Goal: Task Accomplishment & Management: Manage account settings

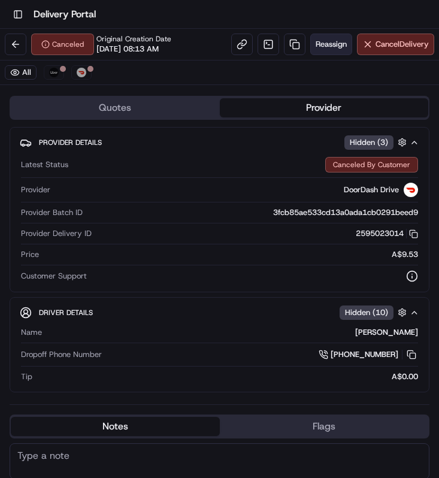
click at [332, 45] on span "Reassign" at bounding box center [330, 44] width 31 height 11
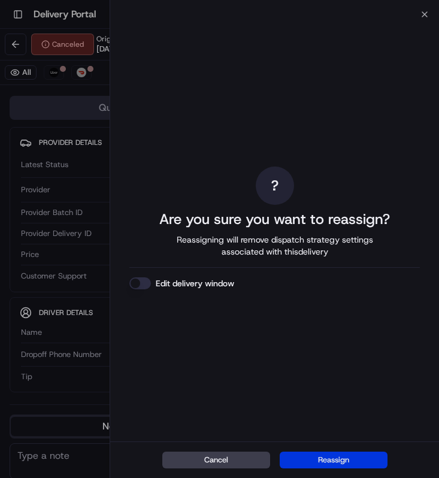
click at [305, 456] on button "Reassign" at bounding box center [334, 459] width 108 height 17
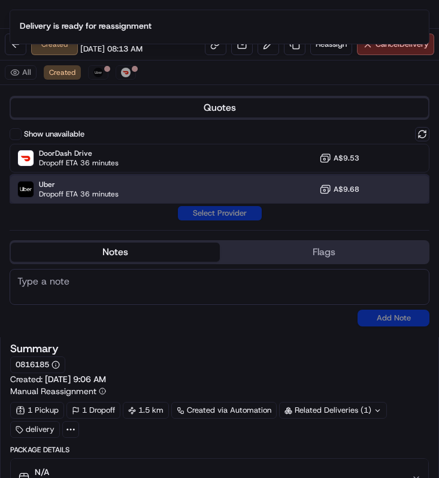
click at [204, 189] on div "Uber Dropoff ETA 36 minutes A$9.68" at bounding box center [220, 189] width 420 height 29
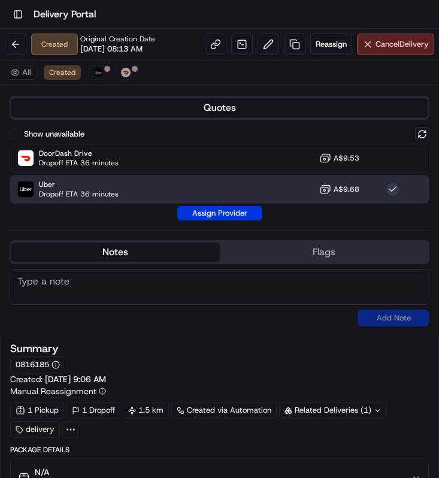
click at [213, 217] on button "Assign Provider" at bounding box center [219, 213] width 85 height 14
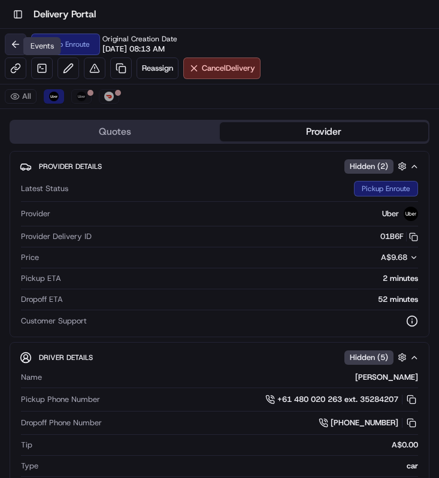
click at [16, 40] on button at bounding box center [16, 45] width 22 height 22
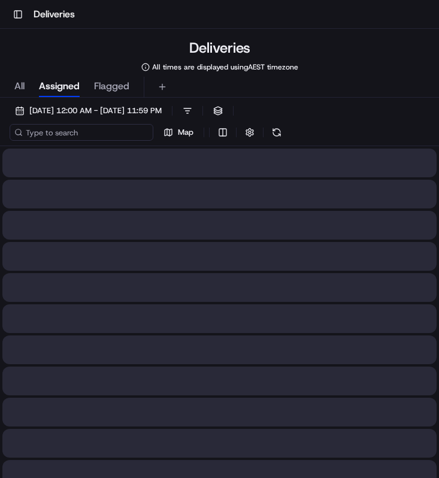
click at [92, 131] on input at bounding box center [82, 132] width 144 height 17
paste input "c0daba77-28cc-426f-b53f-396f01f40e4a"
type input "c0daba77-28cc-426f-b53f-396f01f40e4a"
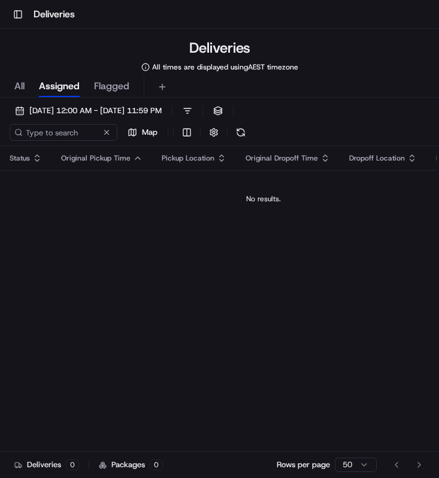
click at [24, 85] on span "All" at bounding box center [19, 86] width 10 height 14
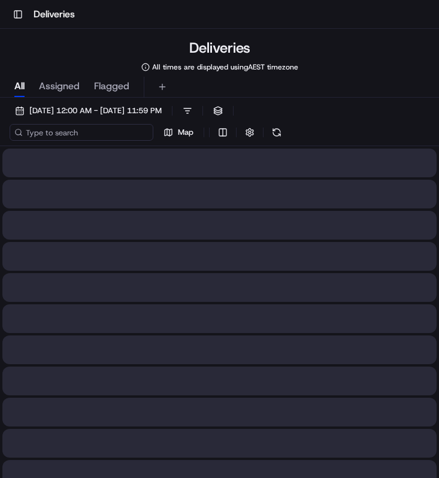
click at [107, 138] on input at bounding box center [82, 132] width 144 height 17
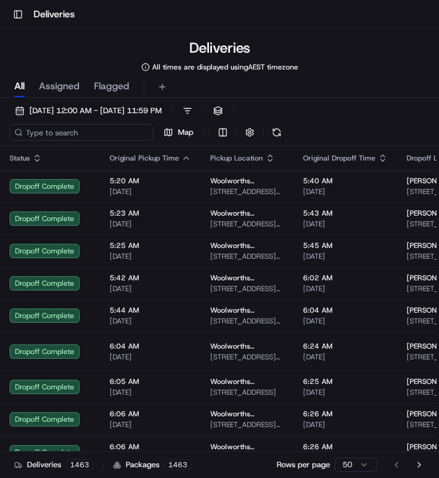
paste input "c0daba77-28cc-426f-b53f-396f01f40e4a"
type input "c0daba77-28cc-426f-b53f-396f01f40e4a"
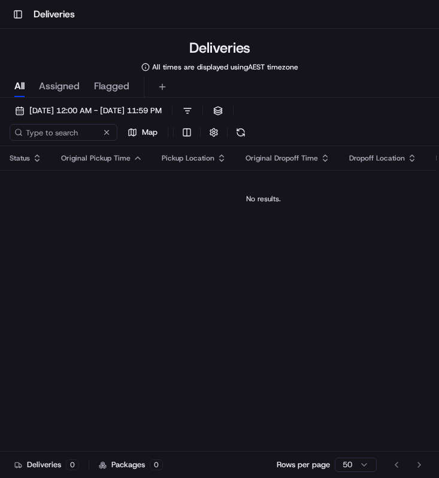
click at [58, 87] on span "Assigned" at bounding box center [59, 86] width 41 height 14
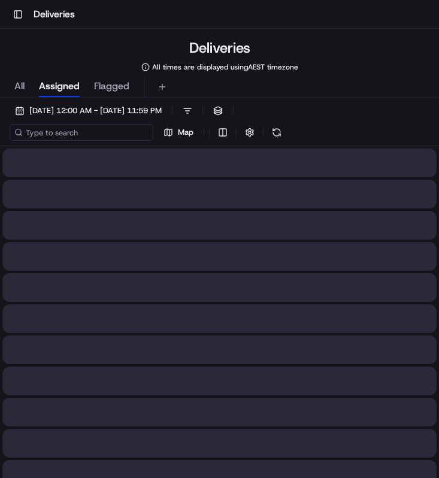
click at [80, 138] on input at bounding box center [82, 132] width 144 height 17
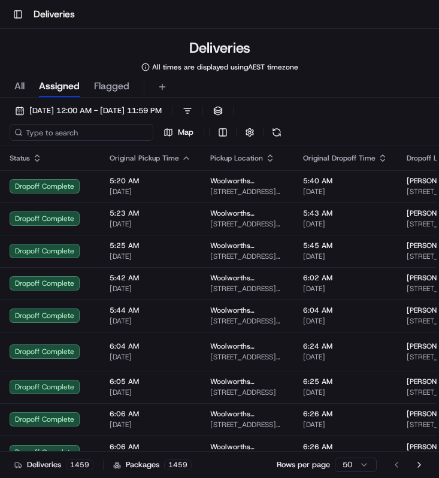
paste input "c0daba77-28cc-426f-b53f-396f01f40e4a"
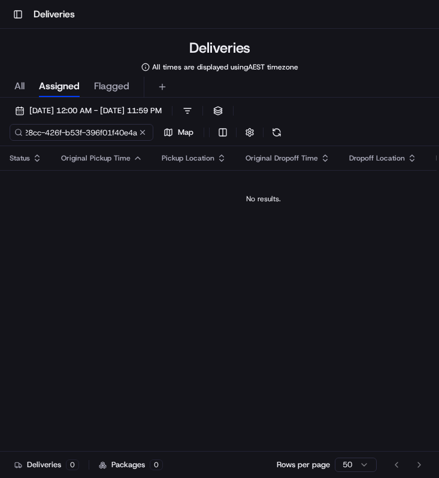
type input "c0daba77-28cc-426f-b53f-396f01f40e4a"
click at [144, 133] on div "c0daba77-28cc-426f-b53f-396f01f40e4a Map" at bounding box center [129, 132] width 239 height 17
click at [110, 133] on button at bounding box center [107, 132] width 12 height 12
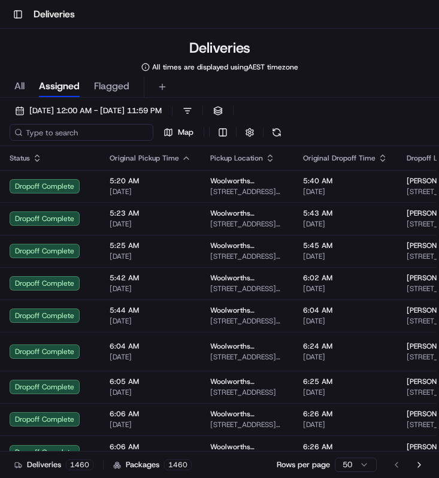
click at [100, 133] on input at bounding box center [82, 132] width 144 height 17
type input "[PERSON_NAME]"
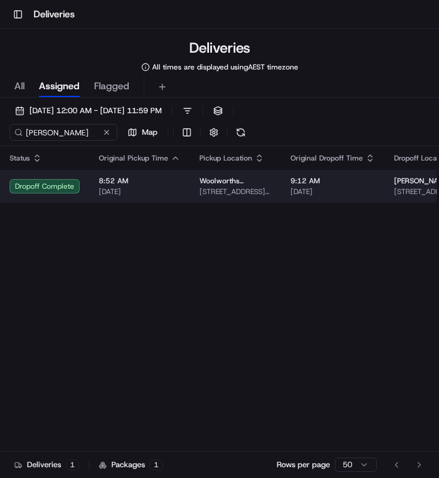
click at [175, 186] on span "8:52 AM" at bounding box center [139, 181] width 81 height 10
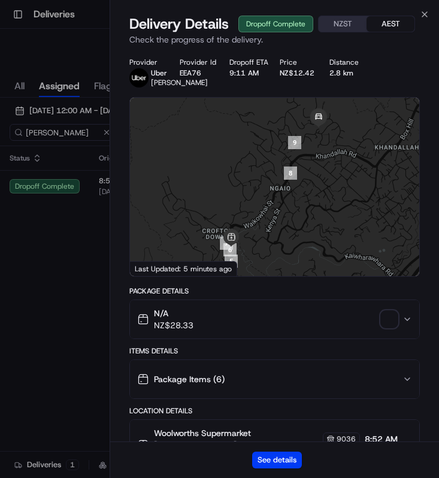
click at [278, 449] on div "See details" at bounding box center [274, 459] width 329 height 37
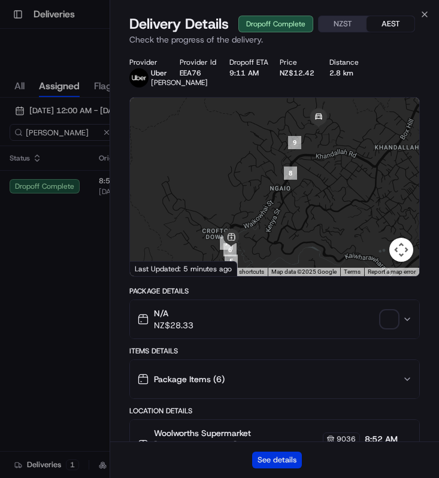
click at [275, 461] on button "See details" at bounding box center [277, 459] width 50 height 17
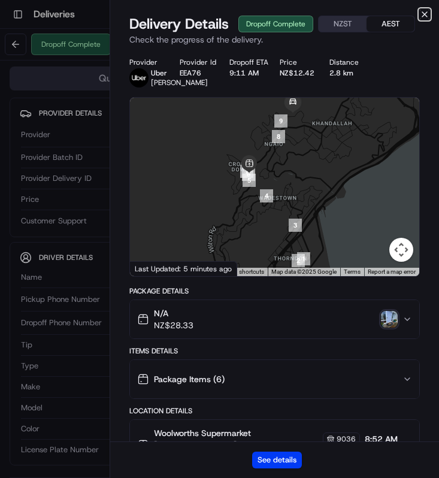
click at [424, 18] on icon "button" at bounding box center [425, 15] width 10 height 10
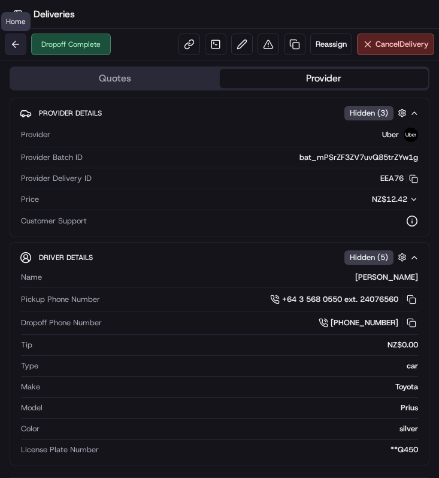
click at [11, 47] on button at bounding box center [16, 45] width 22 height 22
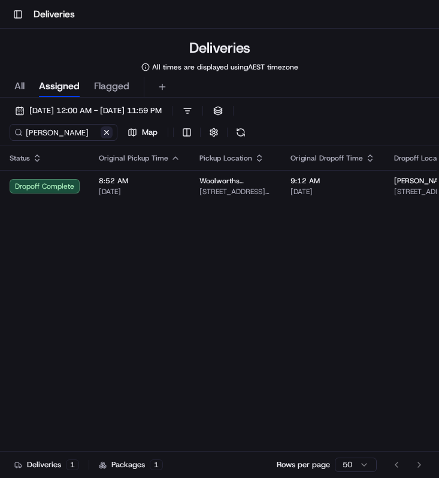
click at [105, 132] on button at bounding box center [107, 132] width 12 height 12
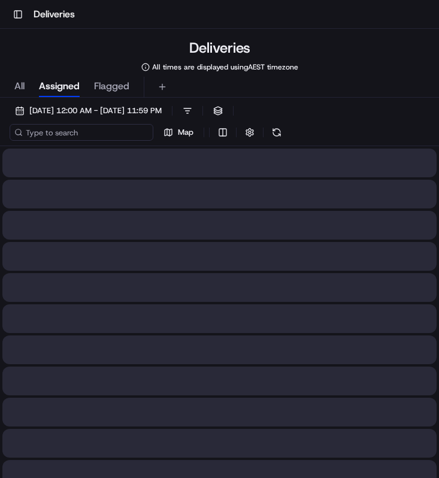
click at [93, 132] on input at bounding box center [82, 132] width 144 height 17
paste input "c0daba77-28cc-426f-b53f-396f01f40e4a"
type input "c0daba77-28cc-426f-b53f-396f01f40e4a"
click at [24, 90] on span "All" at bounding box center [19, 86] width 10 height 14
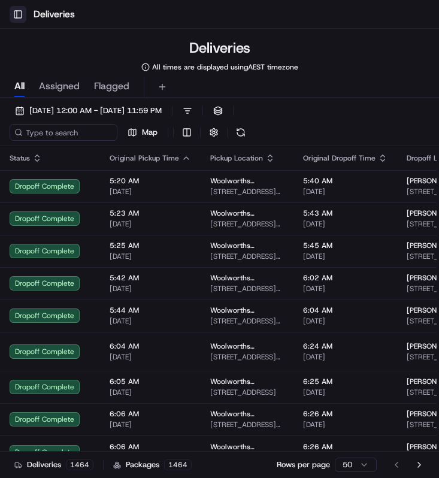
click at [16, 13] on button "Toggle Sidebar" at bounding box center [18, 14] width 17 height 17
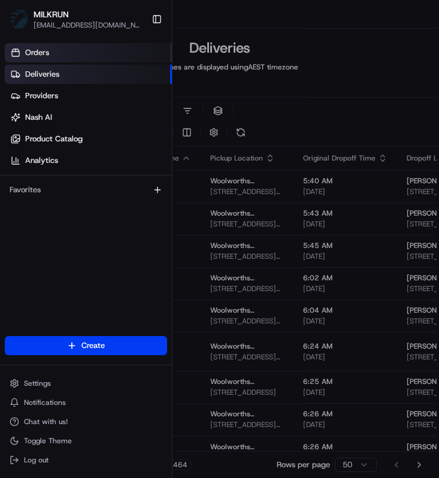
click at [64, 55] on link "Orders" at bounding box center [88, 52] width 167 height 19
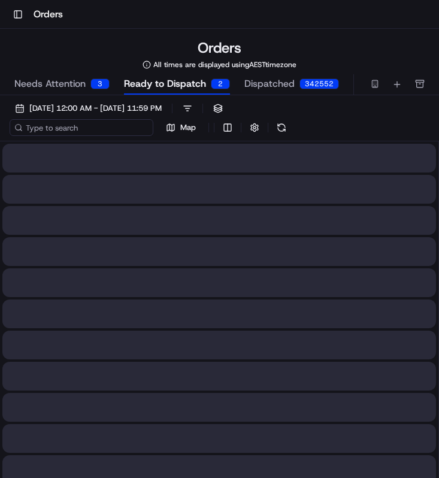
click at [68, 132] on input at bounding box center [82, 127] width 144 height 17
paste input "c0daba77-28cc-426f-b53f-396f01f40e4a"
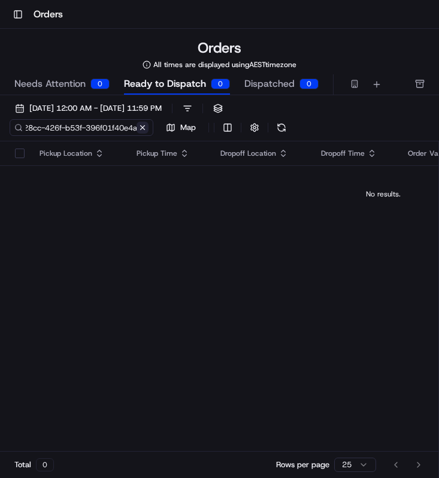
type input "c0daba77-28cc-426f-b53f-396f01f40e4a"
click at [145, 129] on div "c0daba77-28cc-426f-b53f-396f01f40e4a Map" at bounding box center [132, 127] width 244 height 17
click at [104, 127] on button at bounding box center [107, 128] width 12 height 12
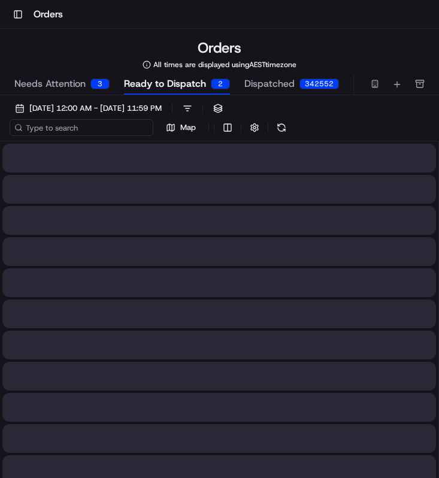
click at [84, 127] on input at bounding box center [82, 127] width 144 height 17
paste input "c0daba77-28cc-426f-b53f-396f01f40e4a"
type input "c0daba77-28cc-426f-b53f-396f01f40e4a"
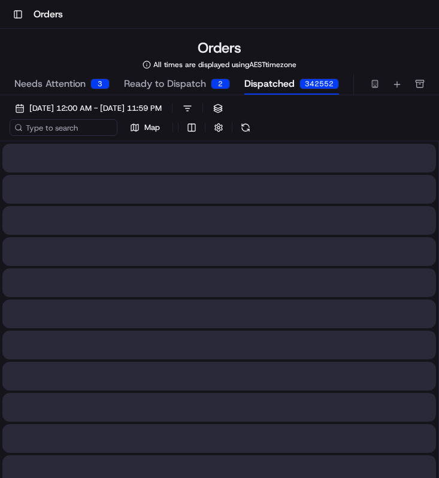
click at [280, 92] on button "Dispatched 342552" at bounding box center [291, 84] width 95 height 20
click at [17, 17] on button "Toggle Sidebar" at bounding box center [18, 14] width 17 height 17
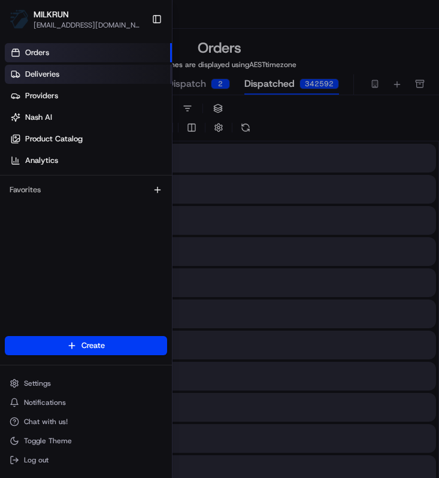
click at [44, 74] on span "Deliveries" at bounding box center [42, 74] width 34 height 11
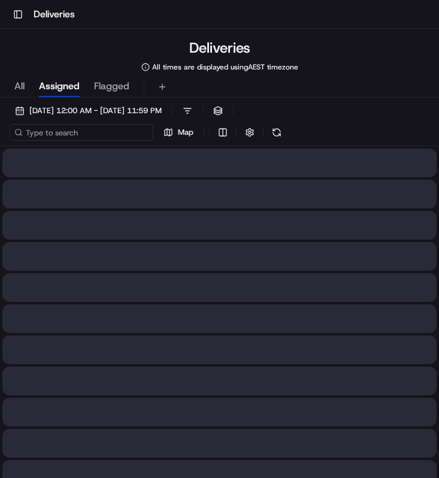
click at [66, 131] on input at bounding box center [82, 132] width 144 height 17
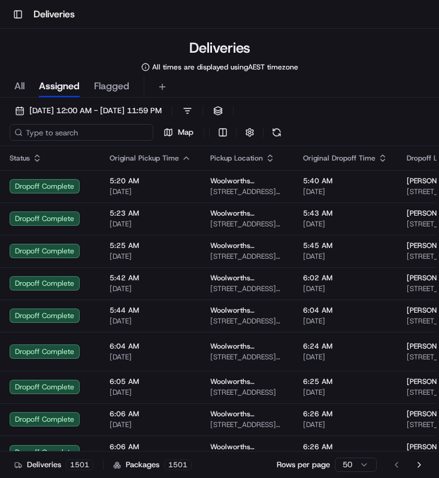
paste input "c0daba77-28cc-426f-b53f-396f01f40e4a"
type input "c0daba77-28cc-426f-b53f-396f01f40e4a"
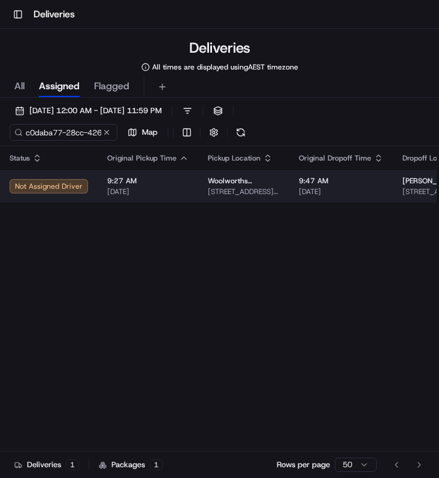
click at [154, 184] on span "9:27 AM" at bounding box center [147, 181] width 81 height 10
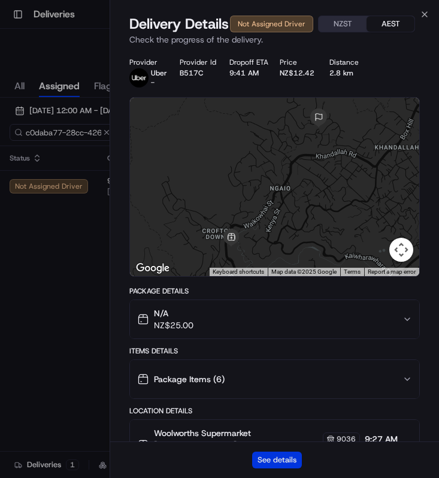
click at [283, 468] on button "See details" at bounding box center [277, 459] width 50 height 17
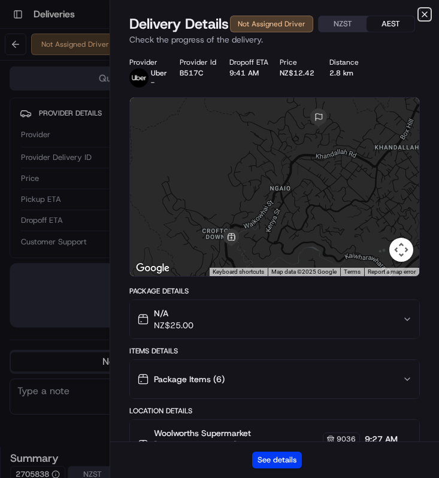
click at [420, 17] on icon "button" at bounding box center [425, 15] width 10 height 10
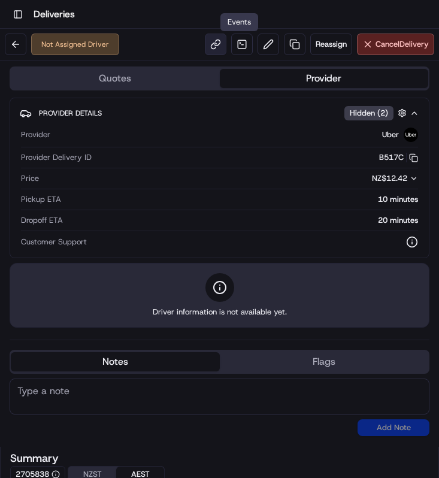
click at [222, 47] on link at bounding box center [216, 45] width 22 height 22
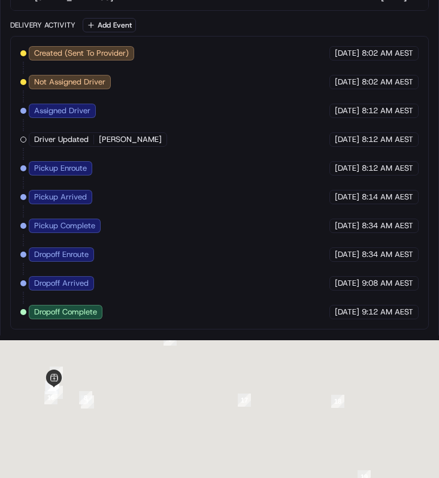
scroll to position [1012, 0]
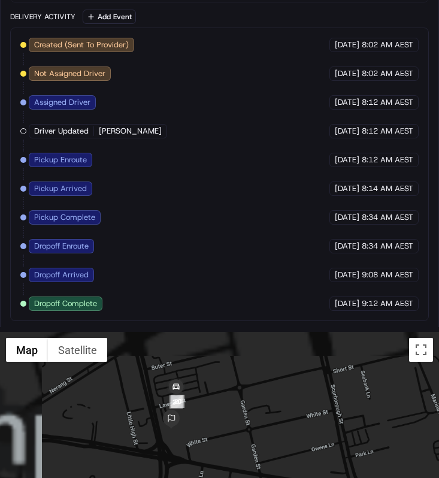
drag, startPoint x: 202, startPoint y: 392, endPoint x: 202, endPoint y: 469, distance: 77.2
click at [202, 469] on div at bounding box center [219, 457] width 439 height 251
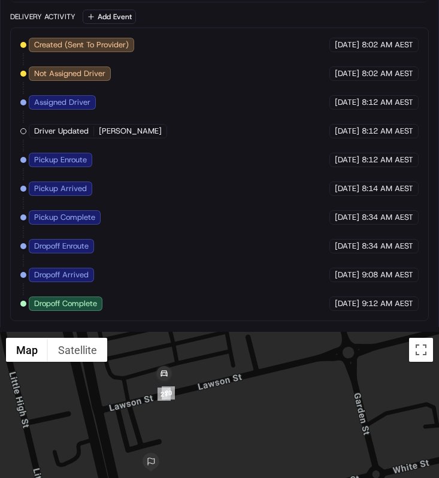
drag, startPoint x: 191, startPoint y: 408, endPoint x: 199, endPoint y: 467, distance: 59.3
click at [199, 468] on div at bounding box center [219, 457] width 439 height 251
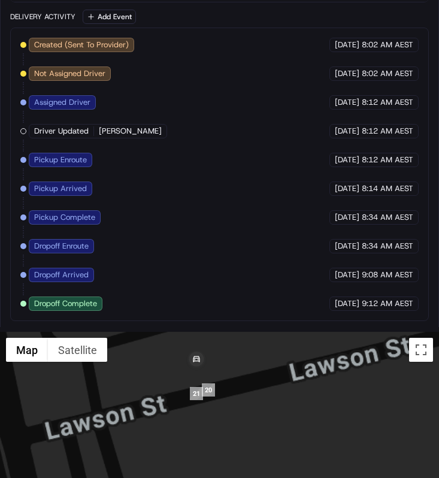
drag, startPoint x: 177, startPoint y: 414, endPoint x: 235, endPoint y: 449, distance: 67.7
click at [235, 449] on div at bounding box center [219, 457] width 439 height 251
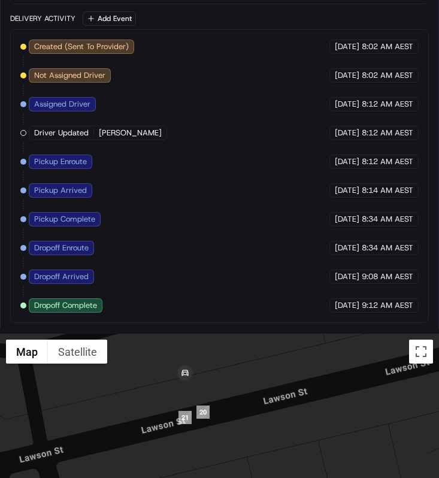
scroll to position [1117, 0]
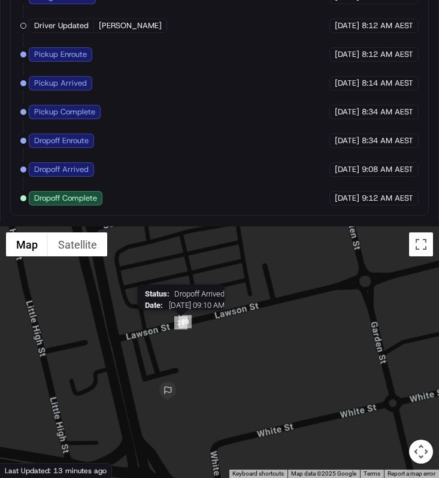
drag, startPoint x: 179, startPoint y: 327, endPoint x: 186, endPoint y: 313, distance: 15.3
click at [186, 316] on img "21" at bounding box center [180, 322] width 13 height 13
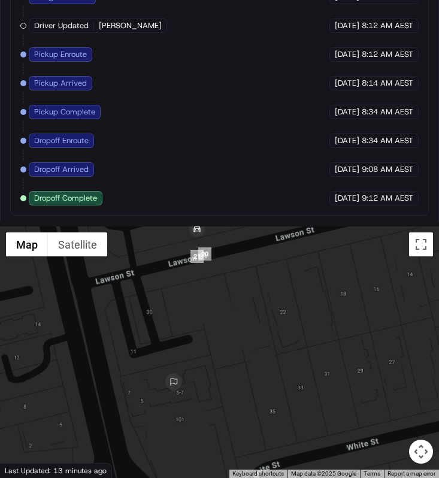
scroll to position [1113, 0]
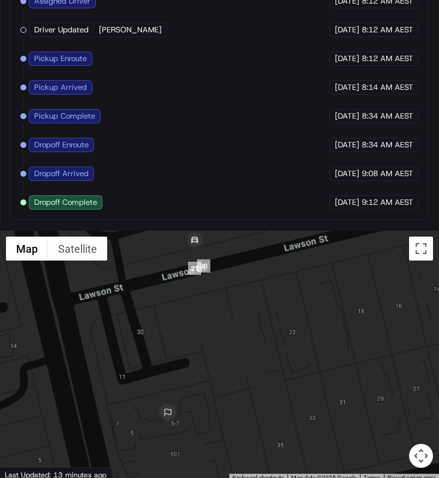
drag, startPoint x: 181, startPoint y: 368, endPoint x: 177, endPoint y: 393, distance: 25.0
click at [177, 393] on div at bounding box center [219, 355] width 439 height 251
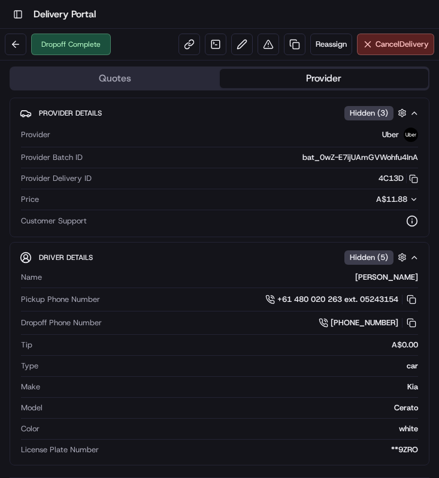
scroll to position [14, 0]
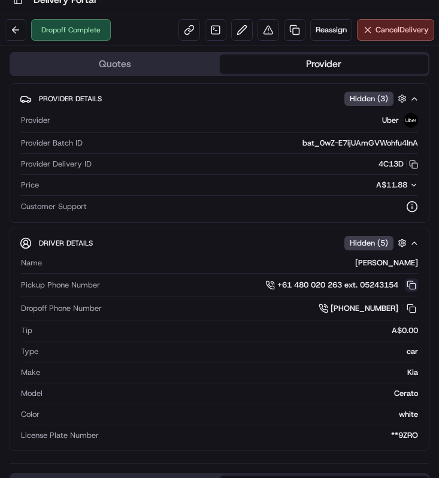
click at [411, 284] on button at bounding box center [411, 284] width 13 height 13
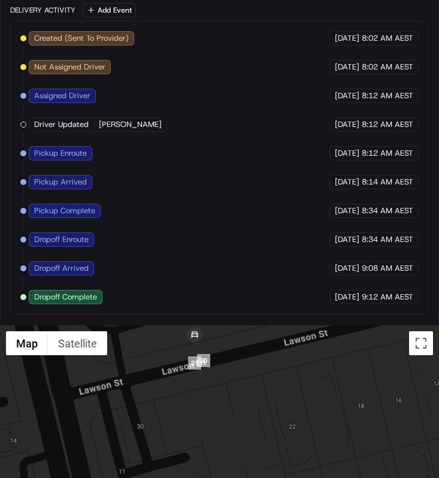
scroll to position [1117, 0]
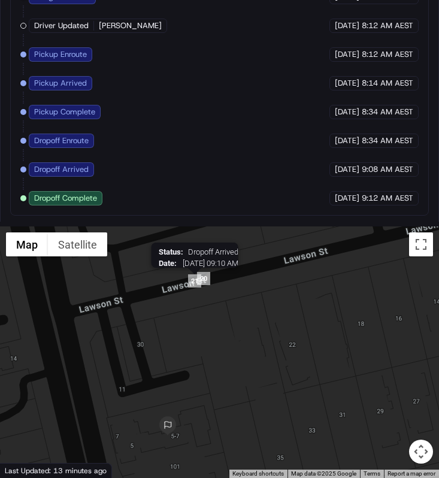
drag, startPoint x: 194, startPoint y: 253, endPoint x: 192, endPoint y: 276, distance: 22.8
click at [193, 277] on div "Status : Dropoff Arrived Date : 08/21/2025 09:10 AM" at bounding box center [219, 351] width 439 height 251
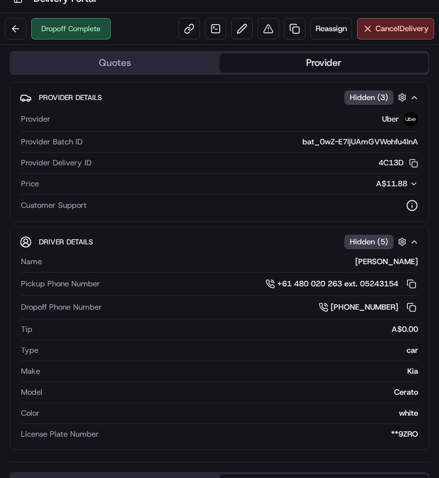
scroll to position [0, 0]
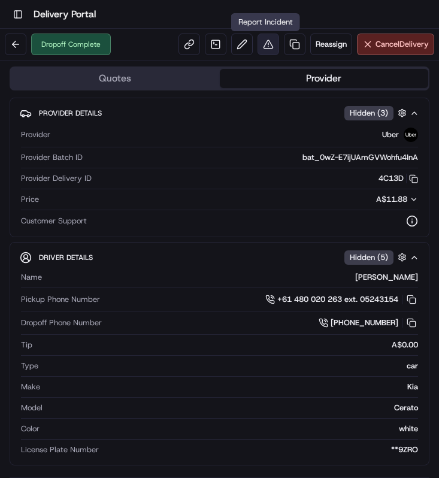
click at [267, 50] on button at bounding box center [268, 45] width 22 height 22
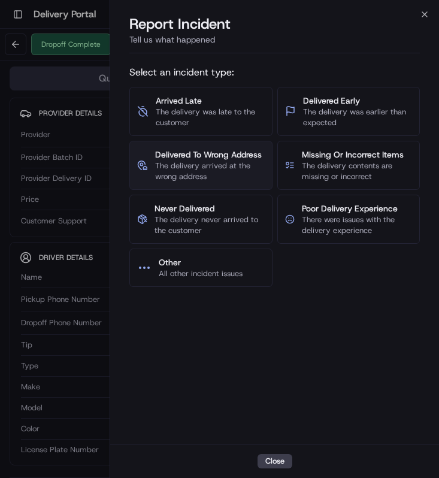
click at [238, 169] on span "The delivery arrived at the wrong address" at bounding box center [210, 171] width 110 height 22
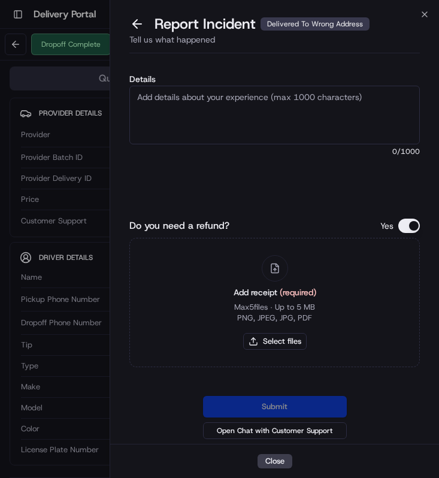
click at [248, 123] on textarea "Details" at bounding box center [274, 115] width 290 height 59
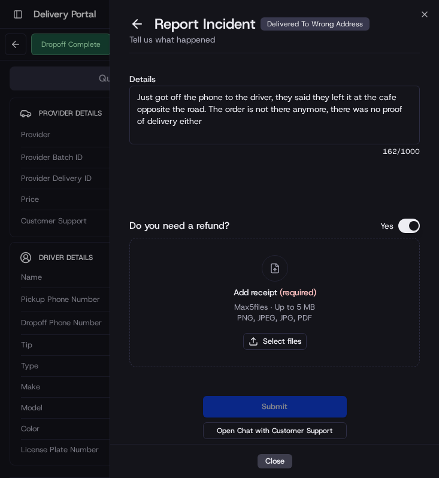
click at [189, 105] on textarea "Just got off the phone to the driver, they said they left it at the cafe opposi…" at bounding box center [274, 115] width 290 height 59
click at [270, 124] on textarea "Just got off the phone to the driver, they said they left it at the cafe opposi…" at bounding box center [274, 115] width 290 height 59
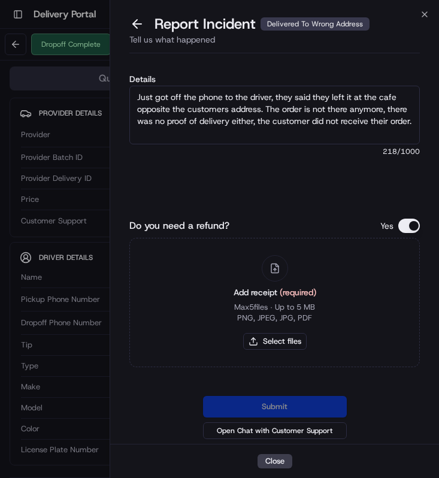
type textarea "Just got off the phone to the driver, they said they left it at the cafe opposi…"
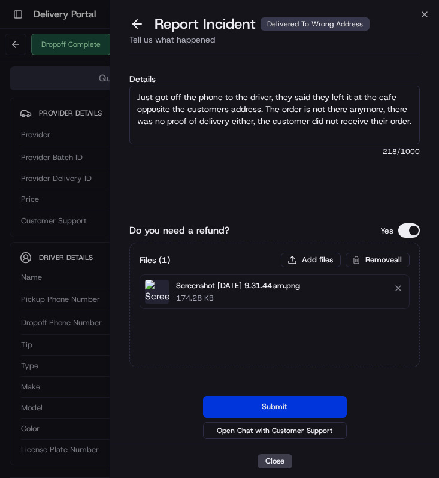
click at [282, 405] on button "Submit" at bounding box center [275, 407] width 144 height 22
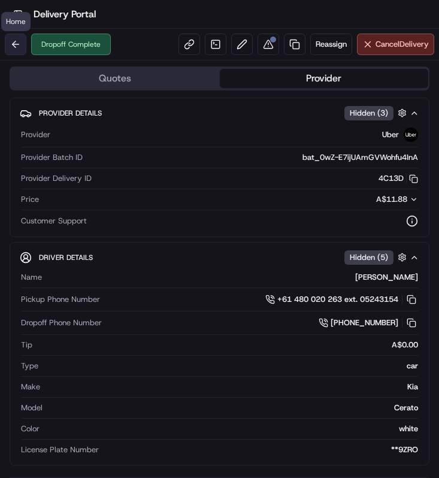
click at [13, 43] on button at bounding box center [16, 45] width 22 height 22
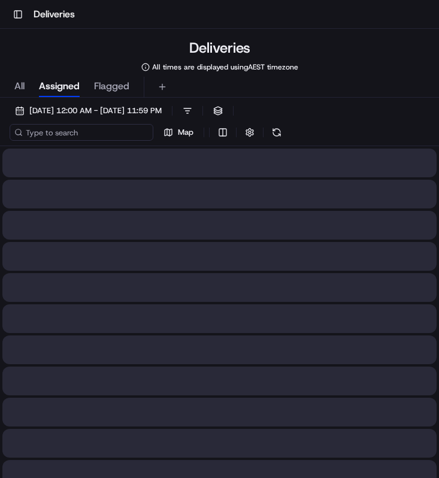
click at [89, 136] on input at bounding box center [82, 132] width 144 height 17
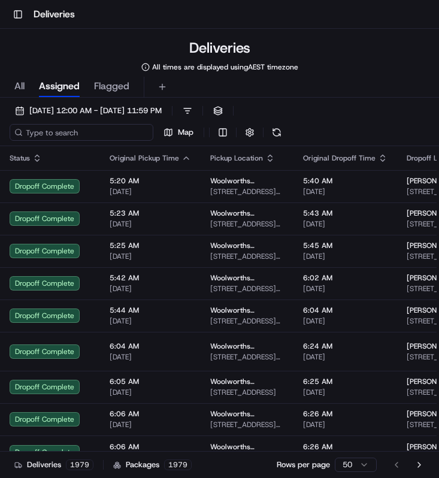
paste input "dc8f5f67-31fe-4c75-bf6f-f92585bea986"
type input "dc8f5f67-31fe-4c75-bf6f-f92585bea986"
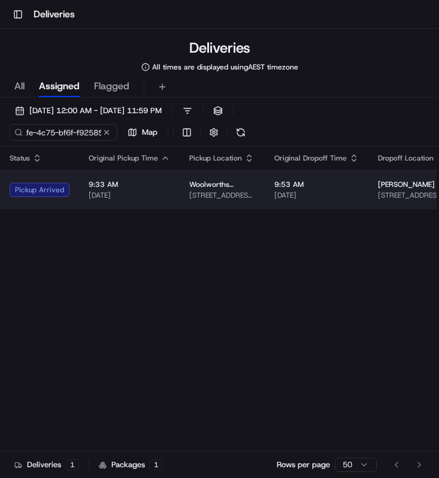
click at [125, 201] on td "9:33 AM 21/08/2025" at bounding box center [129, 189] width 101 height 39
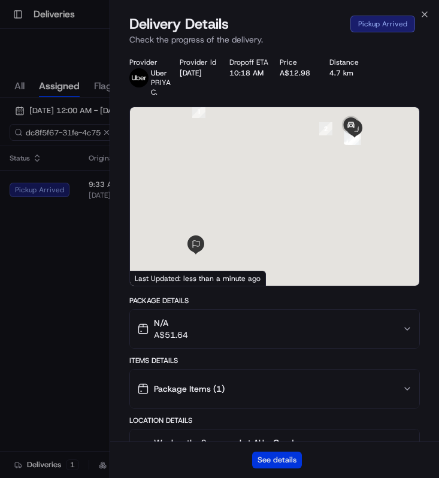
click at [267, 463] on button "See details" at bounding box center [277, 459] width 50 height 17
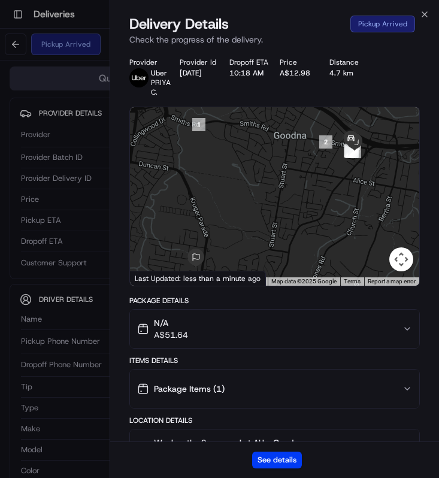
click at [421, 20] on div "Delivery Details Pickup Arrived Check the progress of the delivery." at bounding box center [274, 32] width 329 height 36
click at [423, 16] on icon "button" at bounding box center [425, 15] width 10 height 10
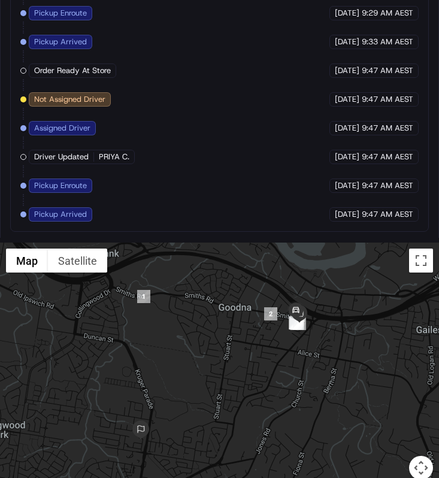
scroll to position [1094, 0]
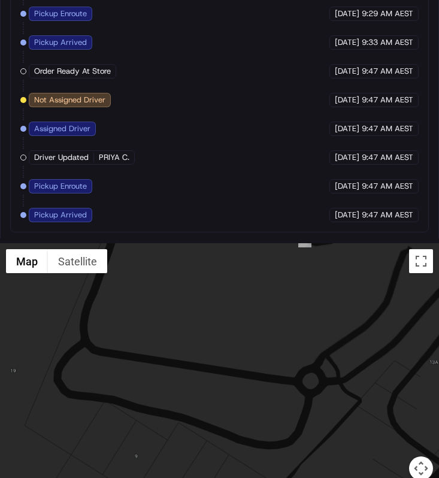
drag, startPoint x: 257, startPoint y: 318, endPoint x: 257, endPoint y: 393, distance: 74.2
click at [257, 392] on div at bounding box center [219, 368] width 439 height 251
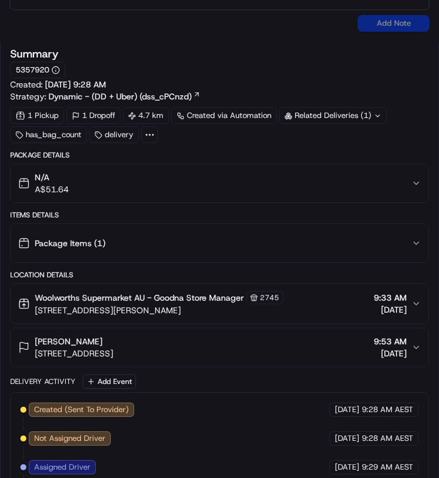
scroll to position [0, 0]
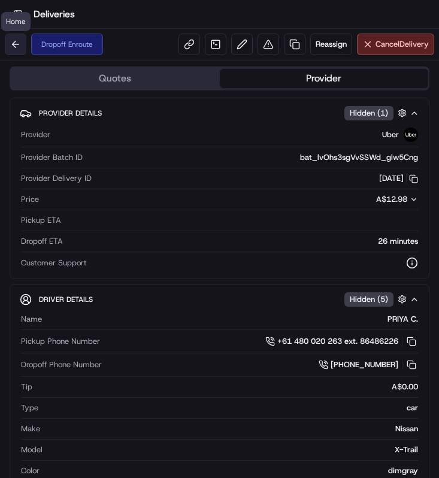
click at [22, 42] on button at bounding box center [16, 45] width 22 height 22
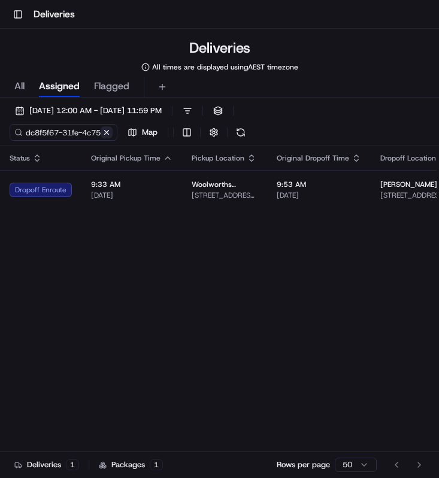
click at [103, 127] on button at bounding box center [107, 132] width 12 height 12
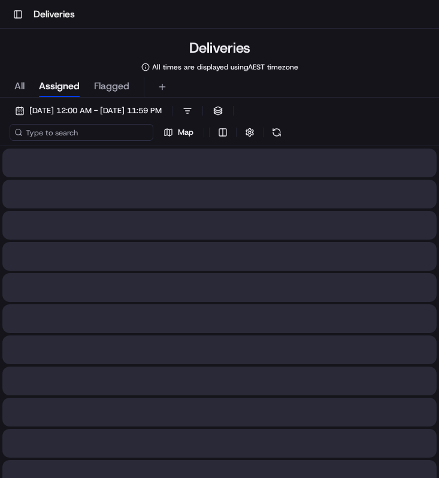
click at [89, 129] on input at bounding box center [82, 132] width 144 height 17
paste input "d5f0851a-f4b7-438c-b88c-15d90d50ef52"
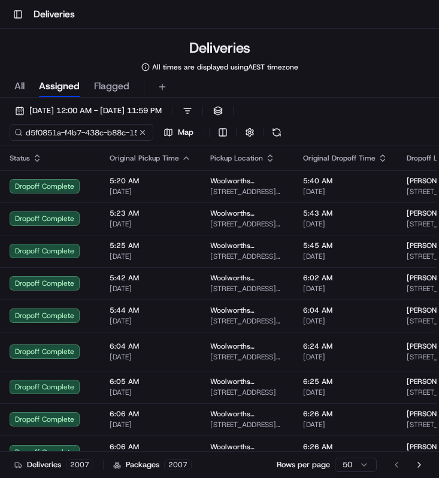
scroll to position [0, 53]
type input "d5f0851a-f4b7-438c-b88c-15d90d50ef52"
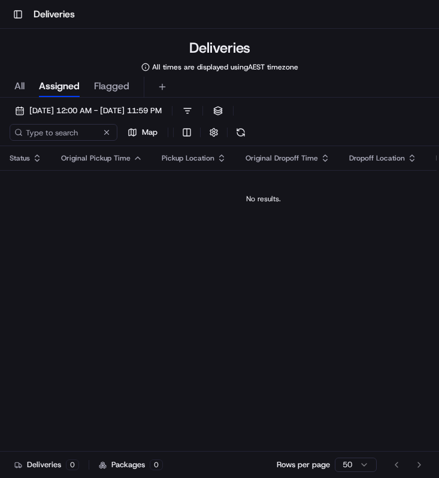
click at [19, 86] on span "All" at bounding box center [19, 86] width 10 height 14
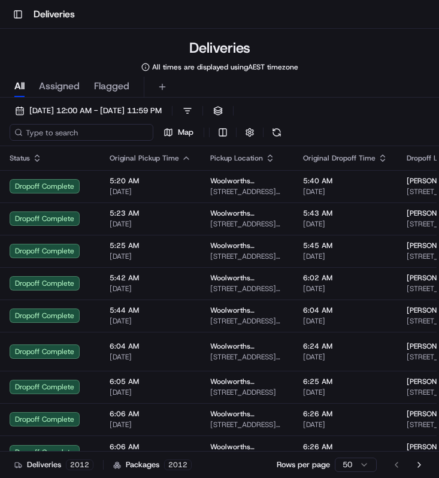
click at [84, 132] on input at bounding box center [82, 132] width 144 height 17
paste input "d5f0851a-f4b7-438c-b88c-15d90d50ef52"
type input "d5f0851a-f4b7-438c-b88c-15d90d50ef52"
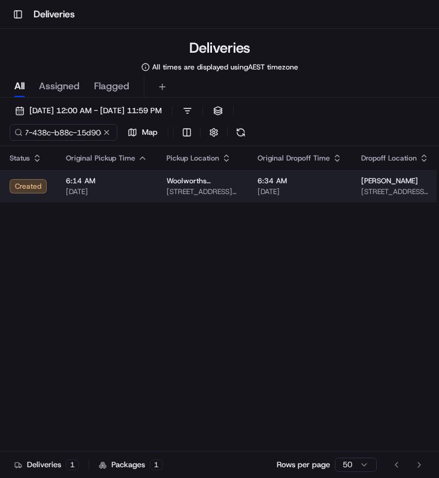
click at [106, 194] on span "[DATE]" at bounding box center [106, 192] width 81 height 10
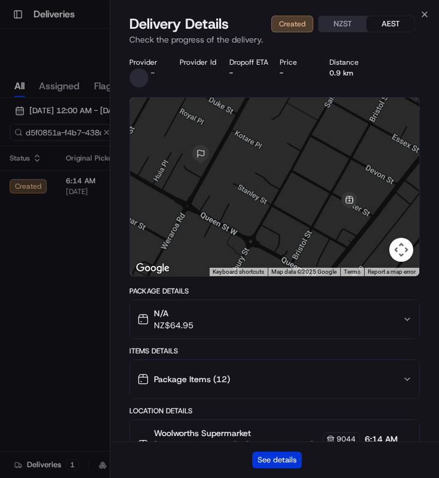
click at [262, 457] on button "See details" at bounding box center [277, 459] width 50 height 17
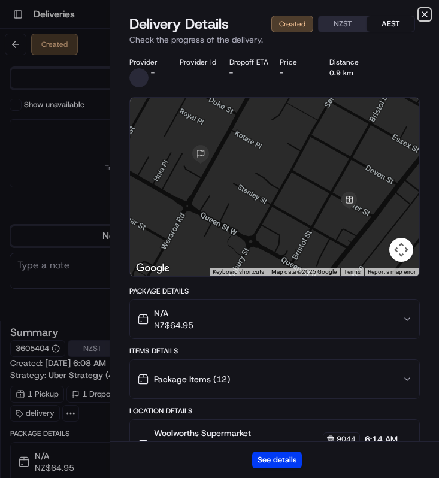
click at [427, 13] on icon "button" at bounding box center [425, 15] width 10 height 10
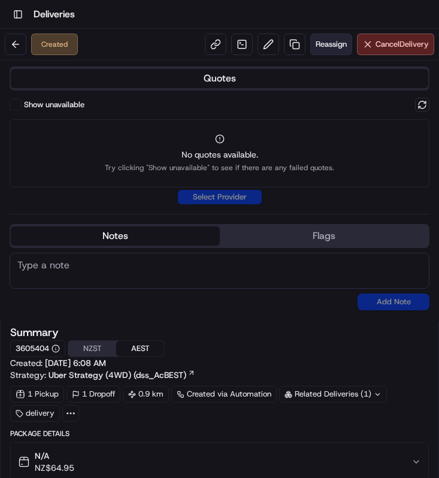
click at [325, 51] on button "Reassign" at bounding box center [331, 45] width 42 height 22
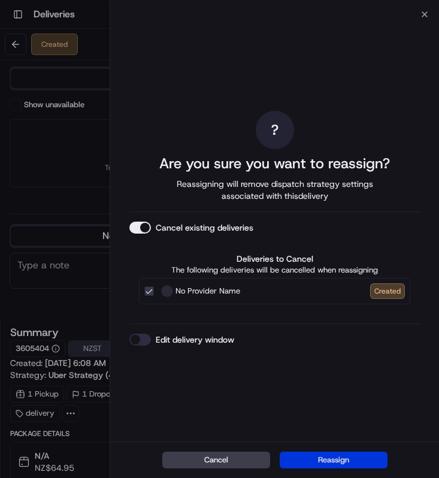
click at [332, 461] on button "Reassign" at bounding box center [334, 459] width 108 height 17
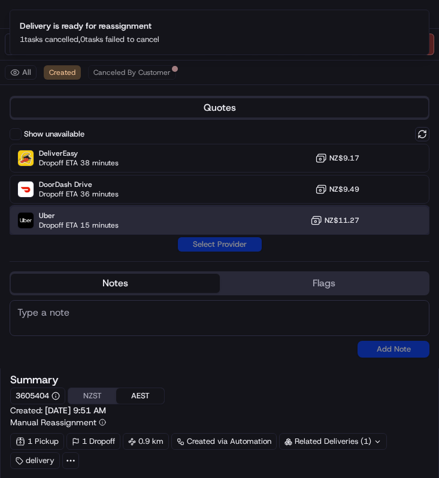
click at [108, 213] on span "Uber" at bounding box center [79, 216] width 80 height 10
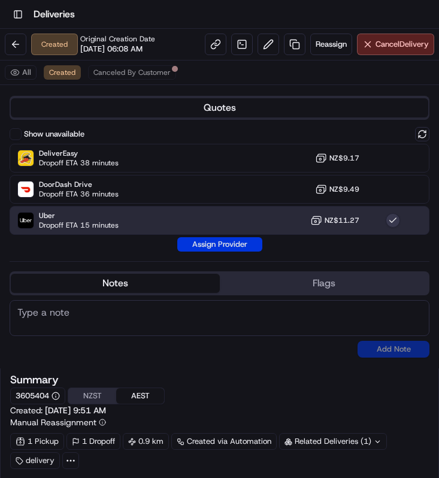
click at [232, 250] on button "Assign Provider" at bounding box center [219, 244] width 85 height 14
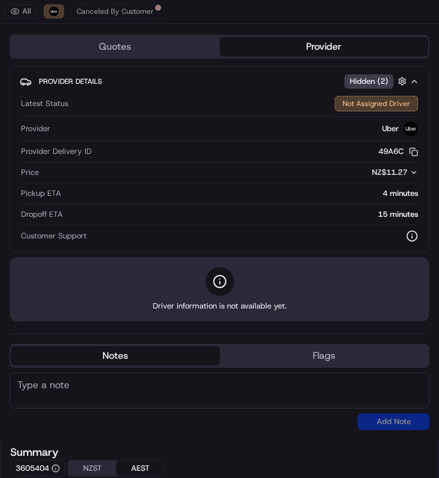
scroll to position [7, 0]
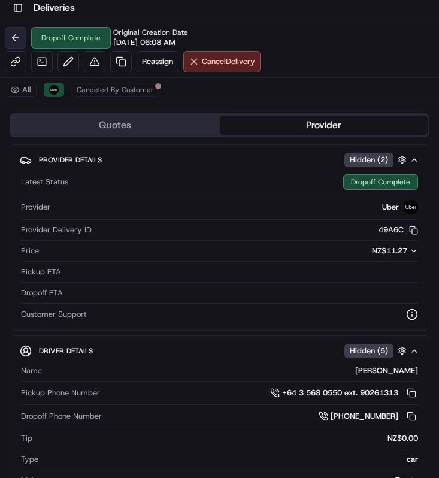
click at [10, 38] on button at bounding box center [16, 38] width 22 height 22
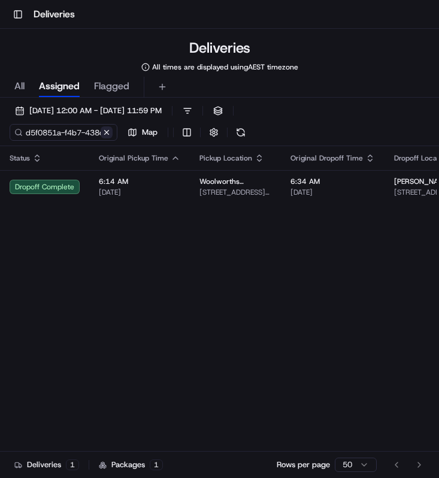
click at [110, 134] on button at bounding box center [107, 132] width 12 height 12
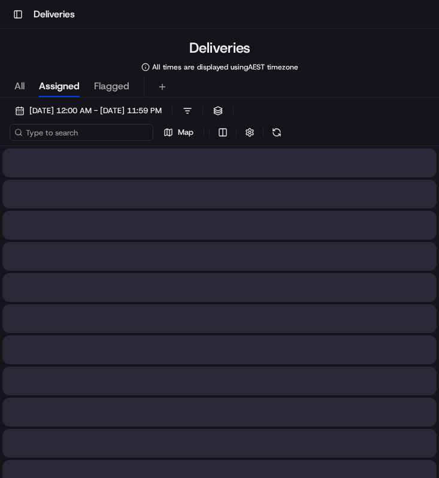
click at [92, 134] on input at bounding box center [82, 132] width 144 height 17
paste input "78a48ea1-45b0-4395-9399-3508cb856572"
type input "78a48ea1-45b0-4395-9399-3508cb856572"
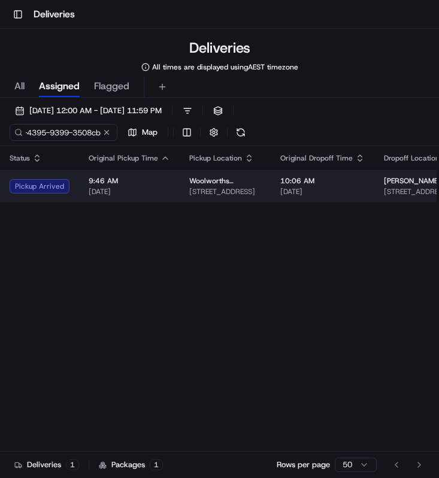
click at [95, 179] on span "9:46 AM" at bounding box center [129, 181] width 81 height 10
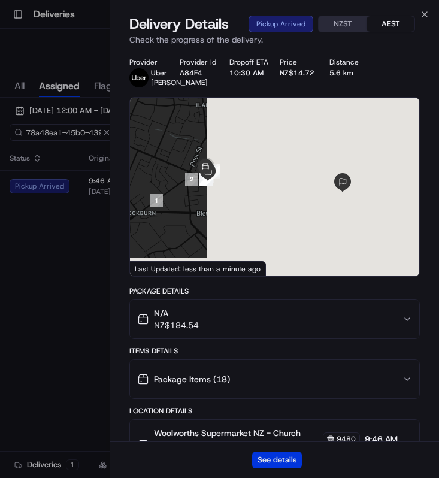
click at [286, 457] on button "See details" at bounding box center [277, 459] width 50 height 17
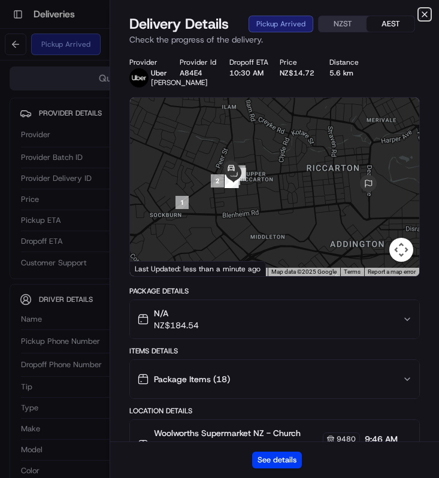
click at [424, 16] on icon "button" at bounding box center [425, 15] width 10 height 10
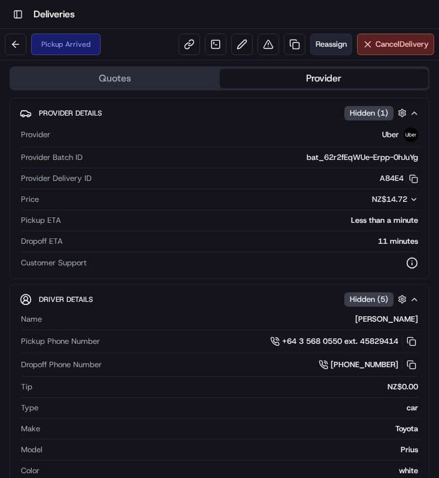
click at [342, 47] on span "Reassign" at bounding box center [330, 44] width 31 height 11
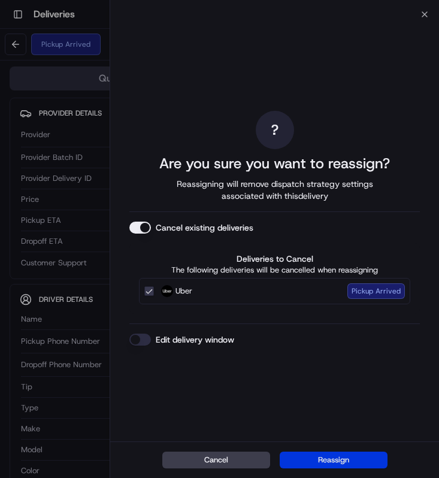
click at [341, 463] on button "Reassign" at bounding box center [334, 459] width 108 height 17
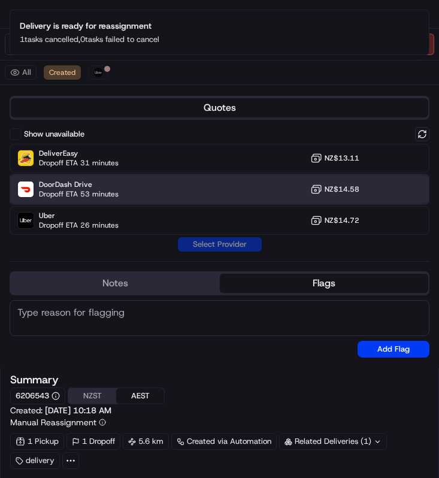
click at [145, 195] on div "DoorDash Drive Dropoff ETA 53 minutes NZ$14.58" at bounding box center [220, 189] width 420 height 29
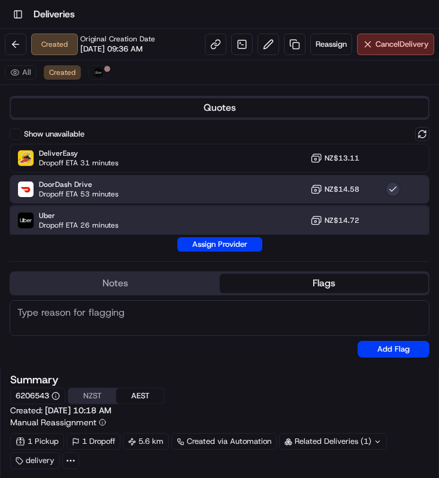
click at [231, 221] on div "Uber Dropoff ETA 26 minutes NZ$14.72" at bounding box center [220, 220] width 420 height 29
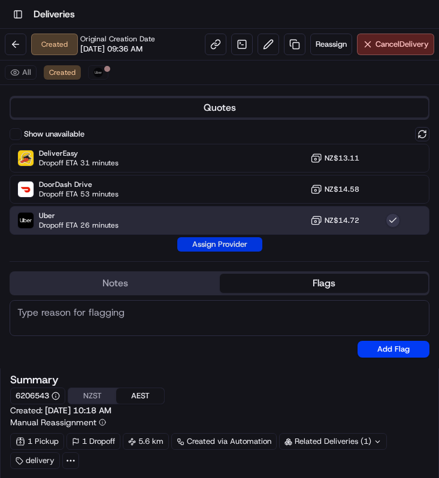
click at [216, 241] on button "Assign Provider" at bounding box center [219, 244] width 85 height 14
